Goal: Transaction & Acquisition: Book appointment/travel/reservation

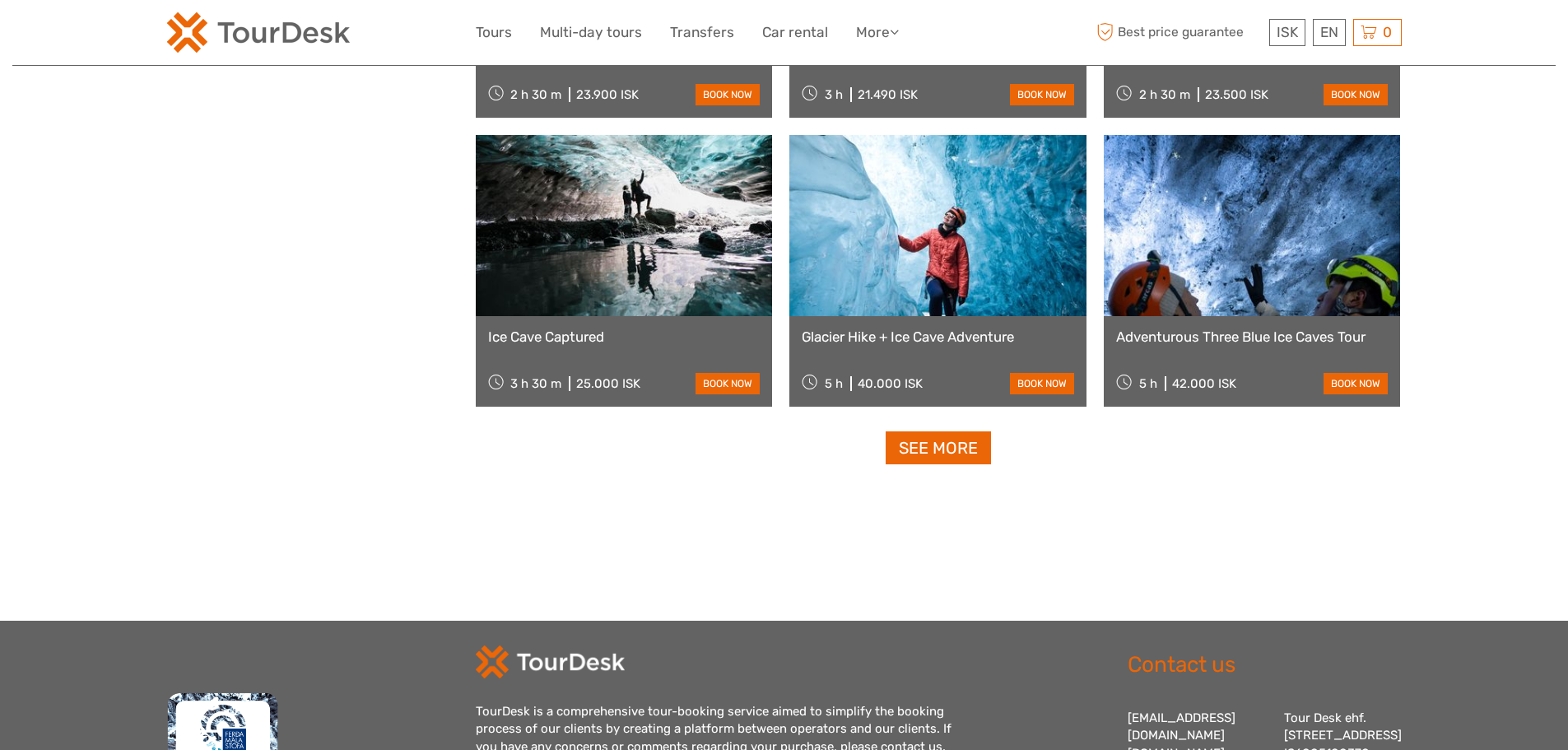
select select
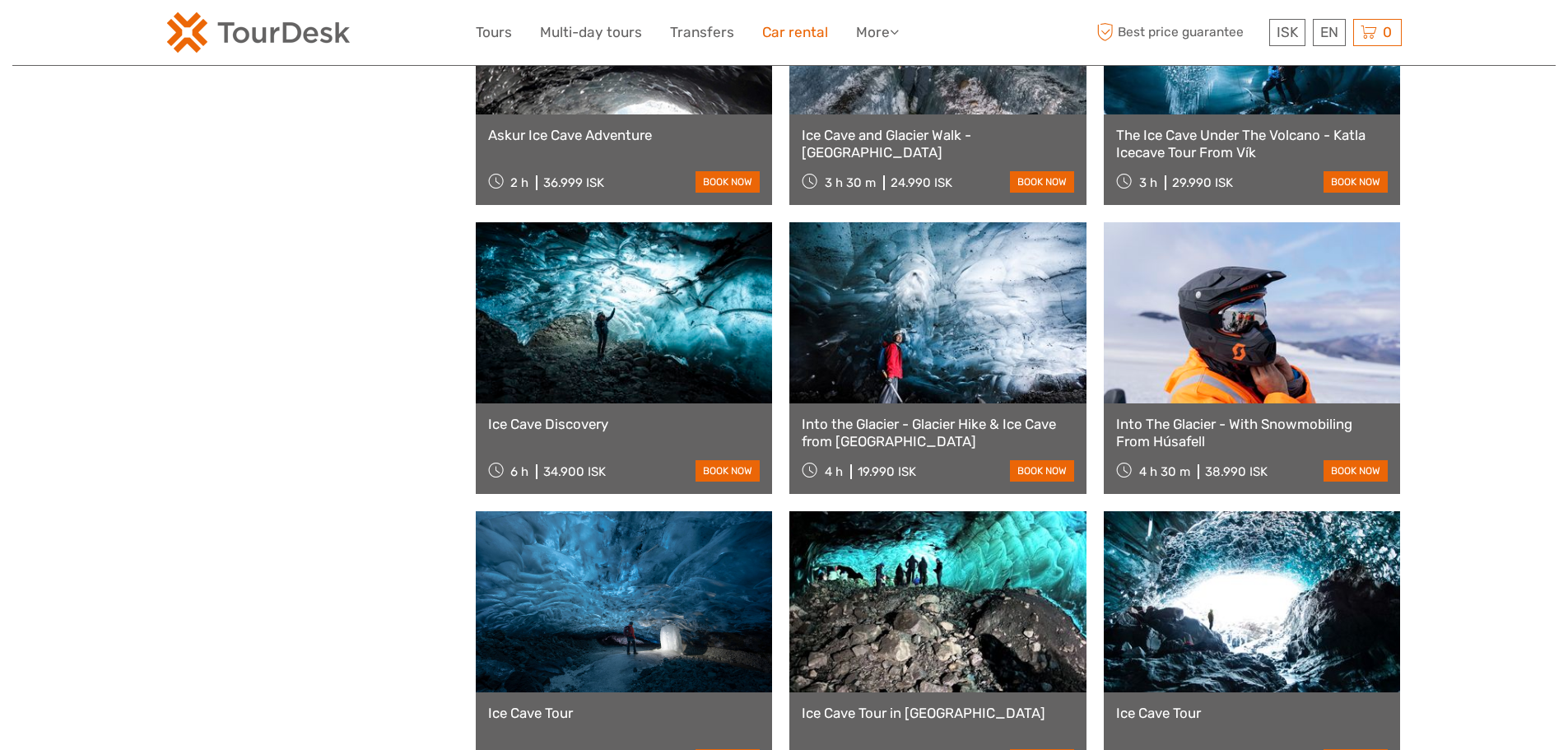
scroll to position [800, 0]
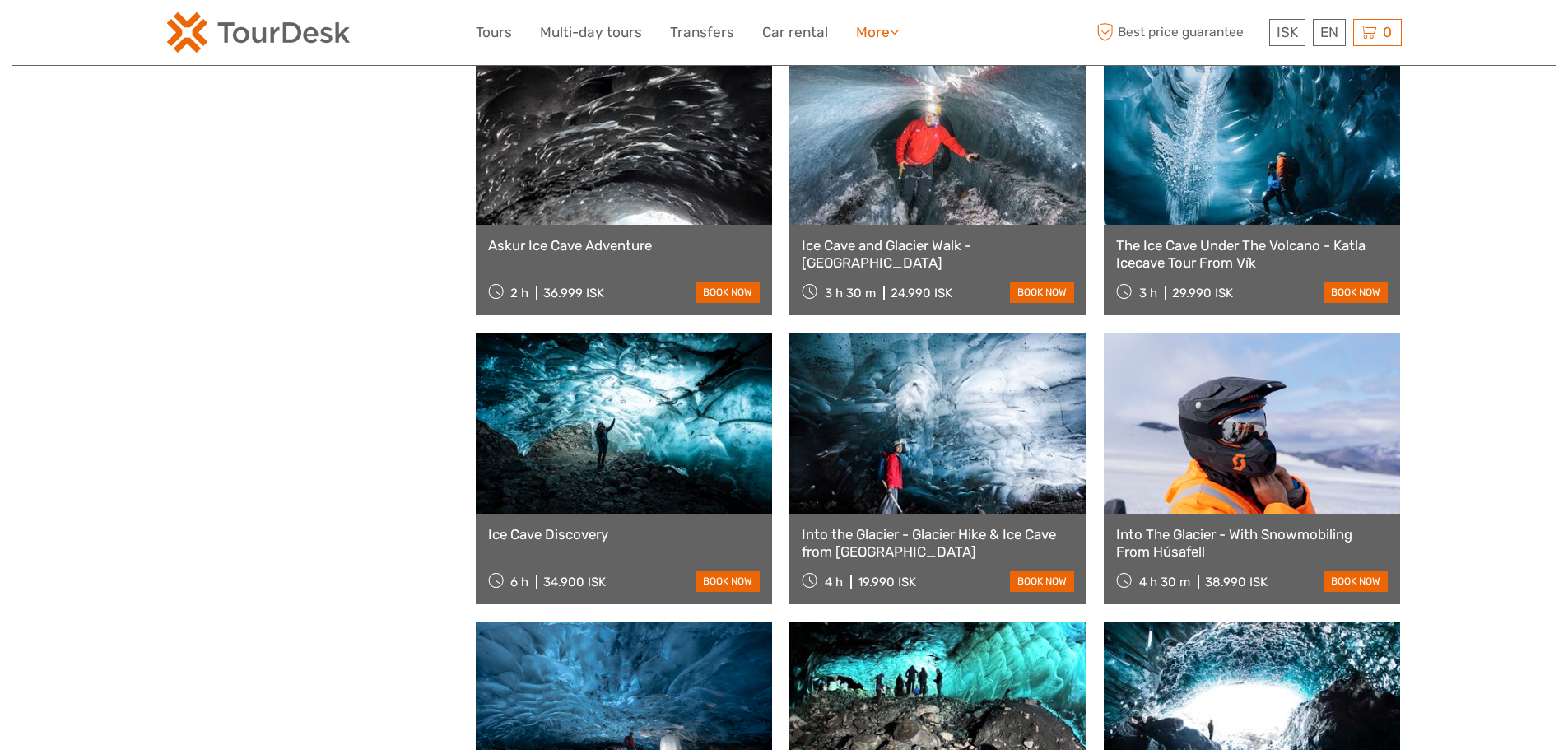
click at [883, 25] on link "More" at bounding box center [877, 32] width 43 height 24
click at [486, 28] on link "Tours" at bounding box center [493, 32] width 36 height 24
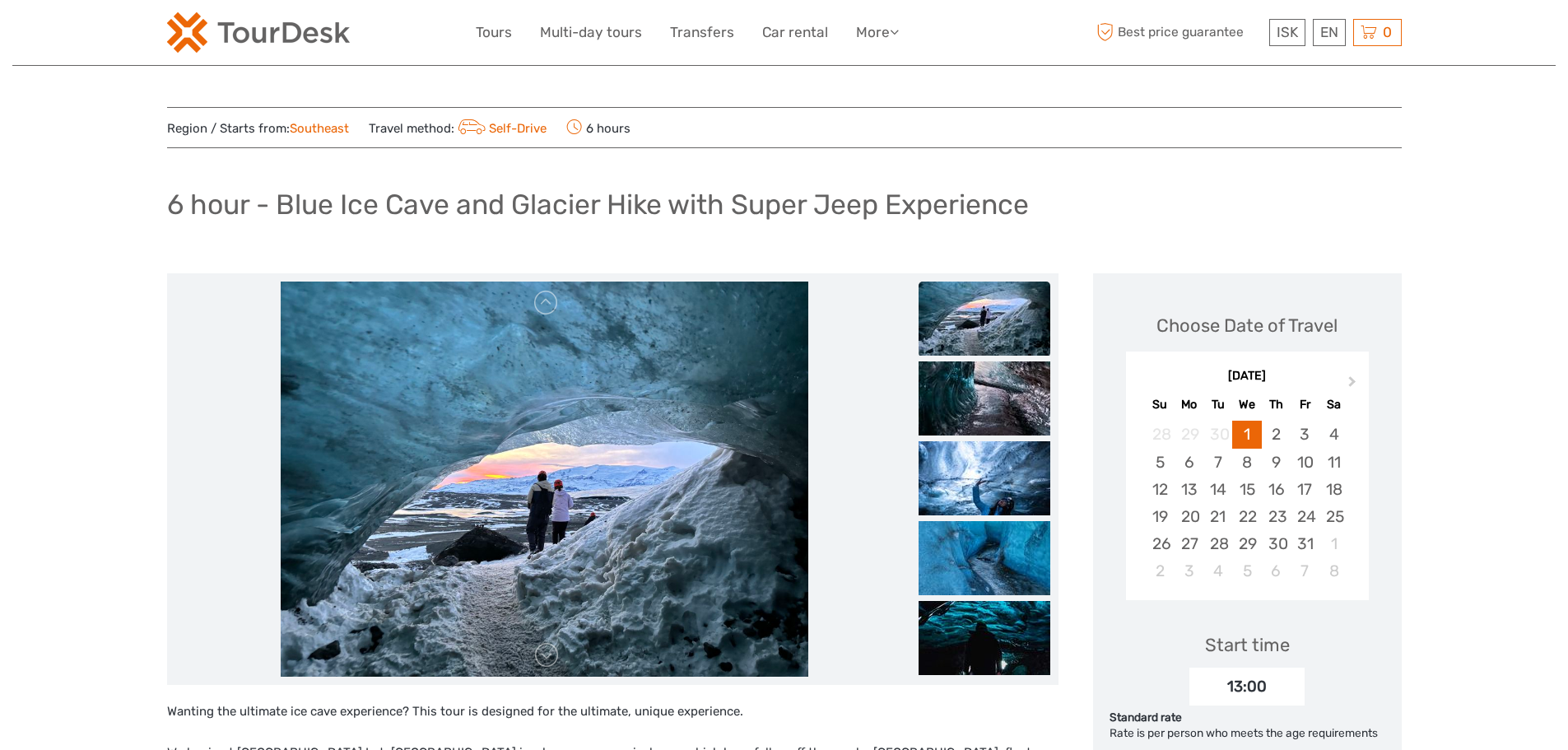
scroll to position [494, 0]
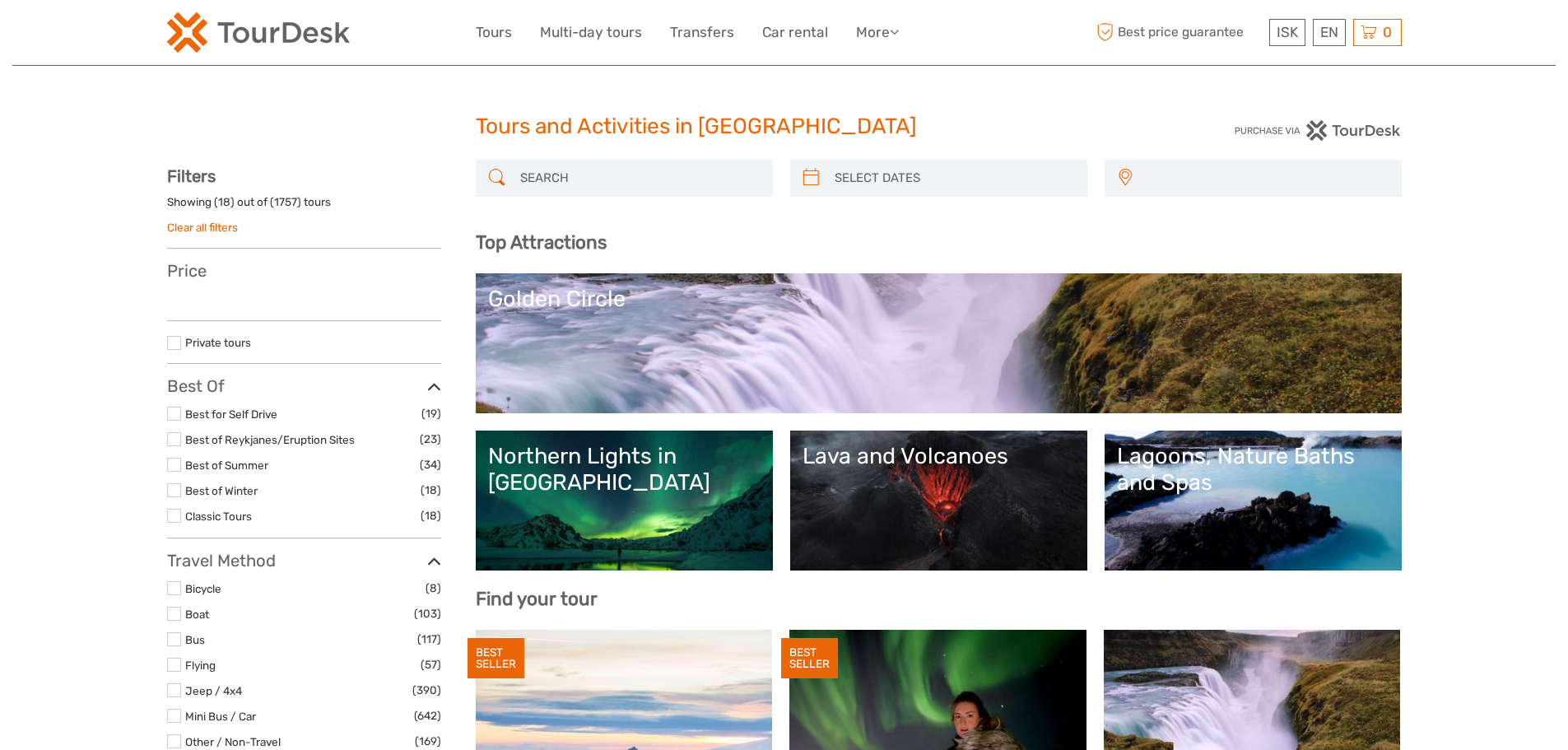
select select
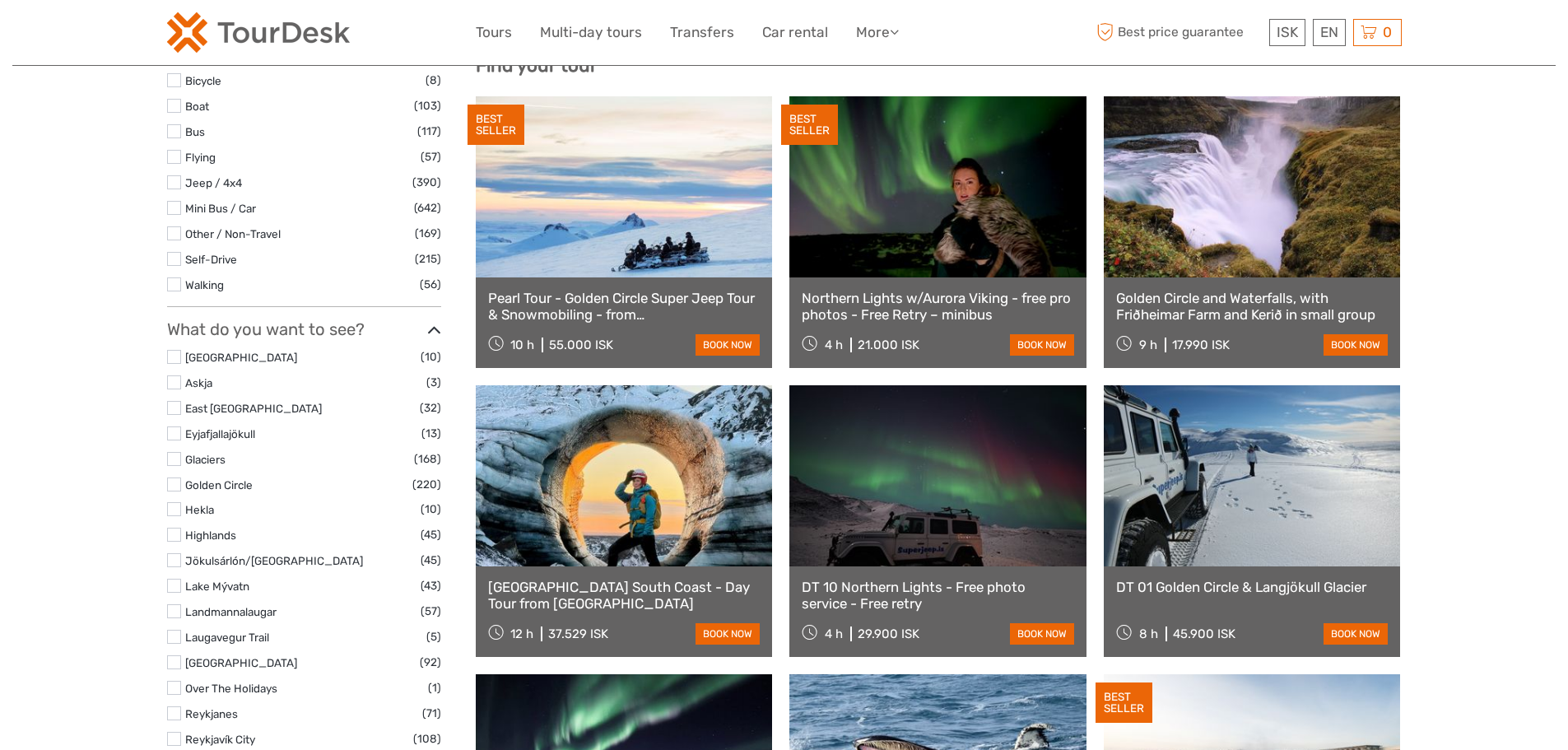
scroll to position [823, 0]
